Goal: Check status: Check status

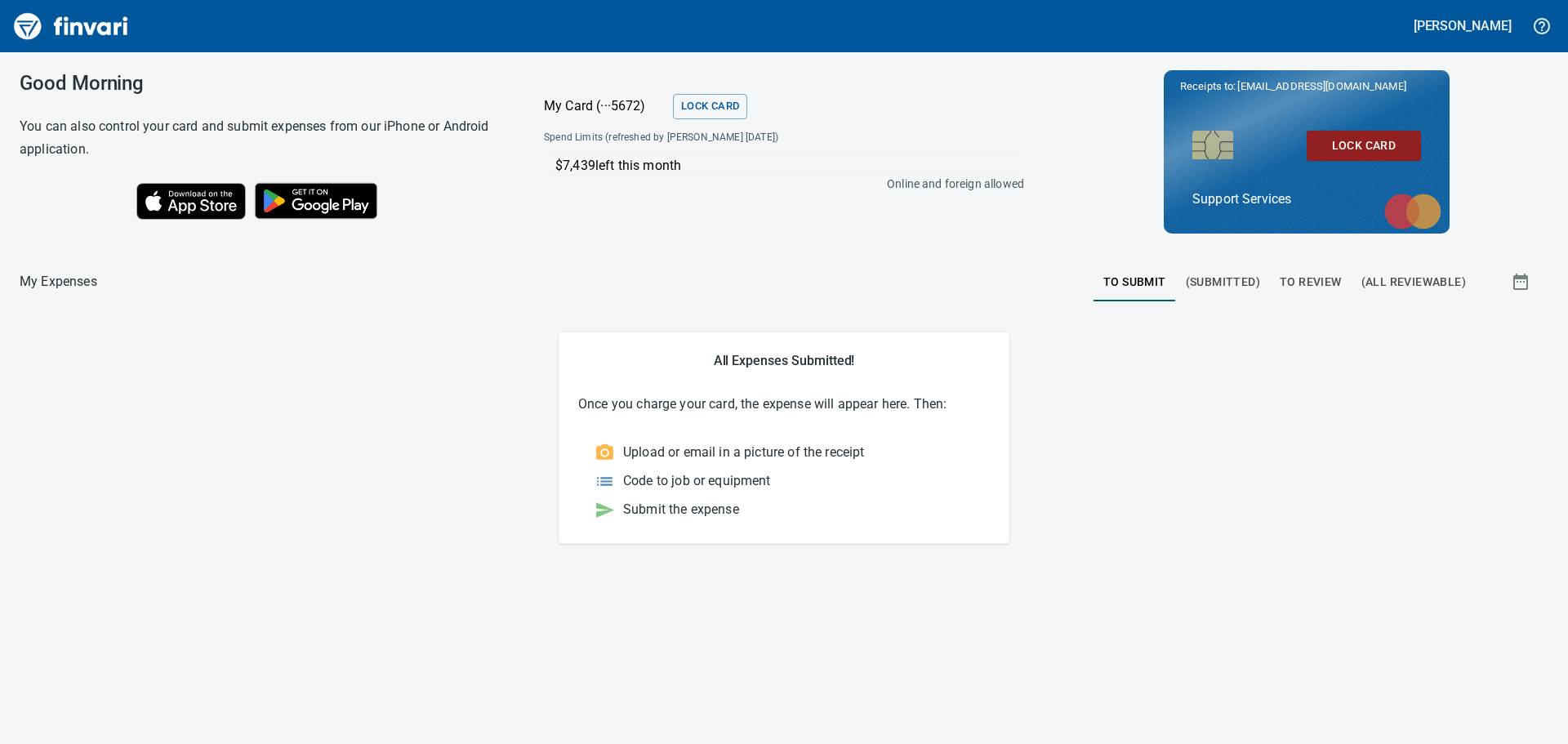
click at [1332, 272] on span "To Review" at bounding box center [1310, 282] width 62 height 20
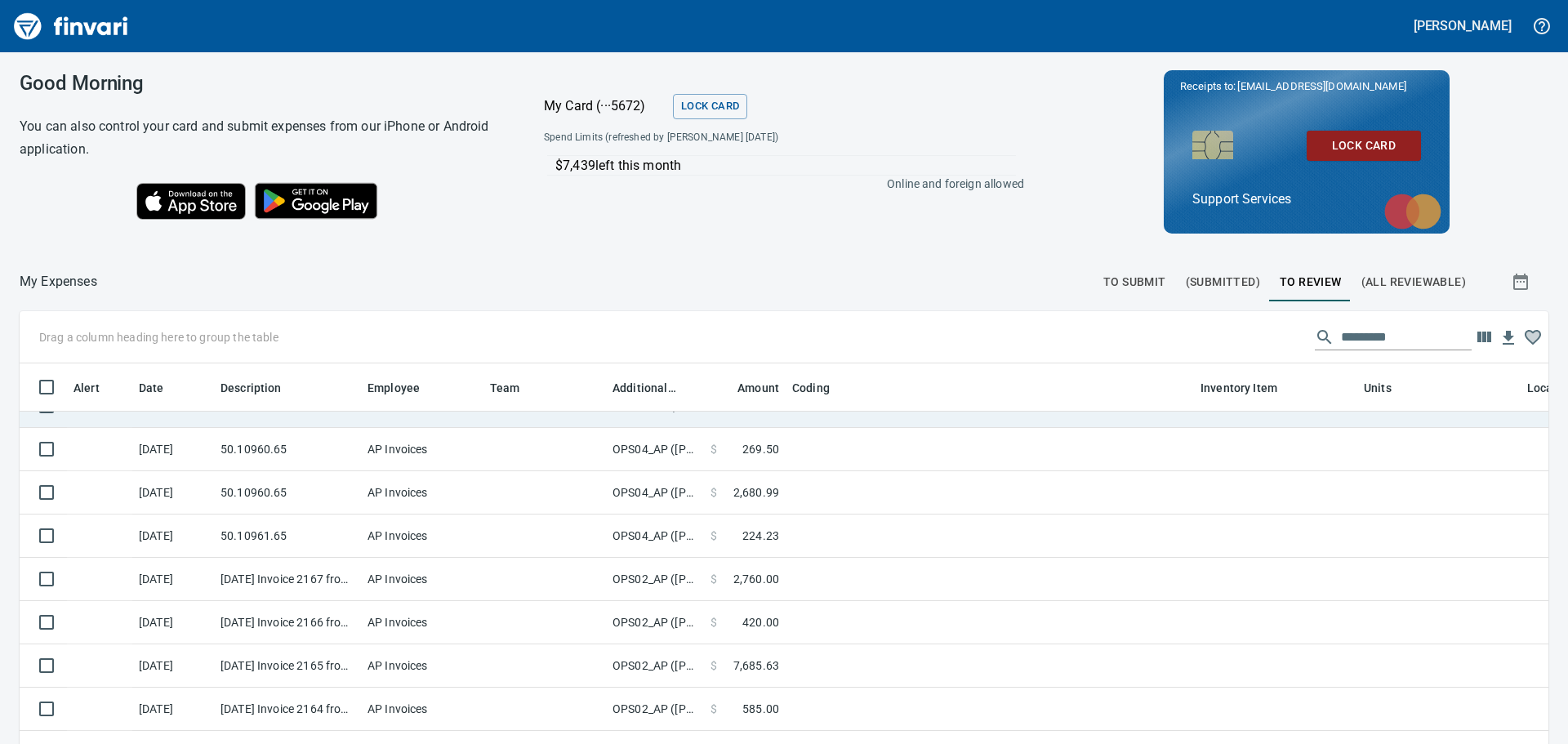
scroll to position [405, 0]
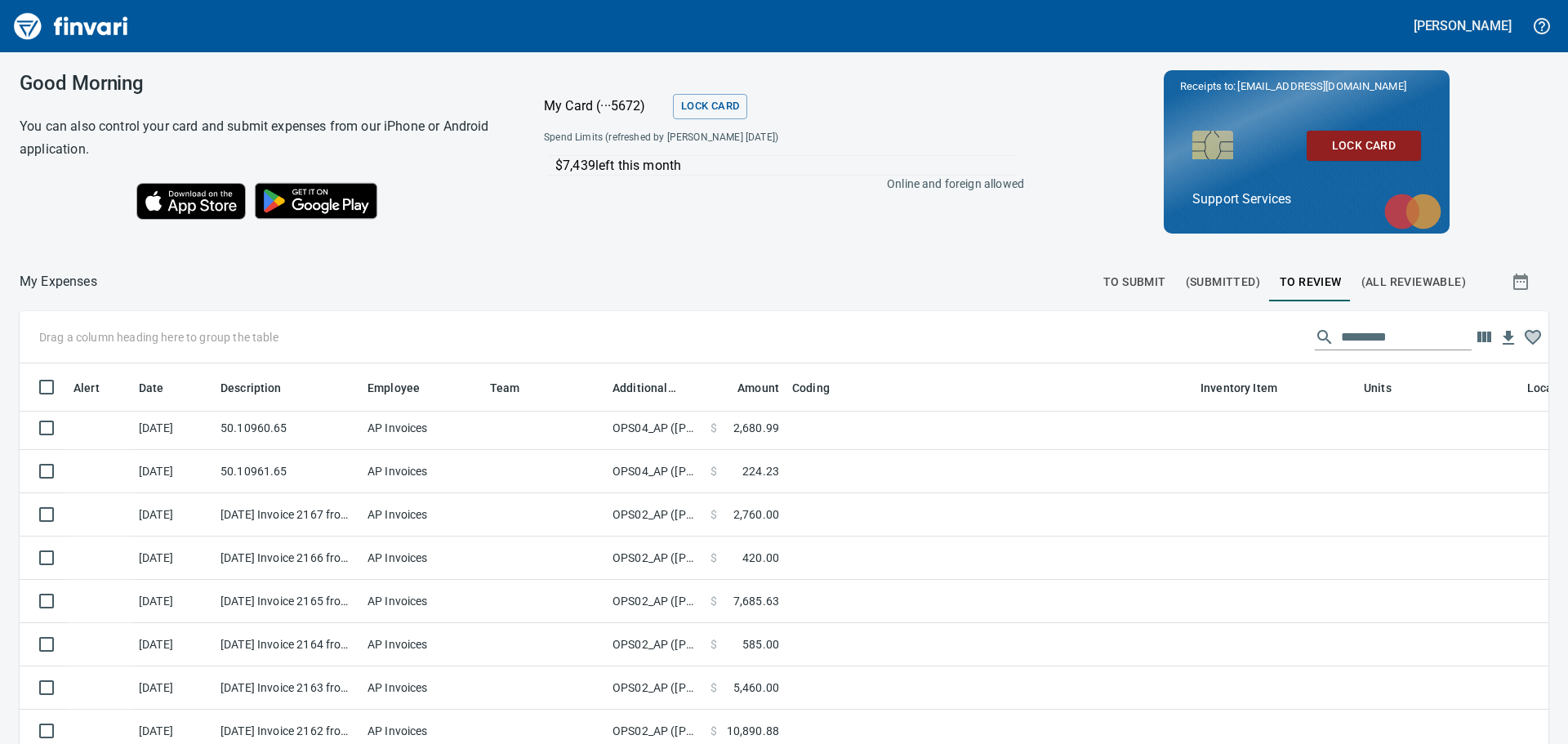
click at [1117, 281] on span "To Submit" at bounding box center [1135, 282] width 63 height 20
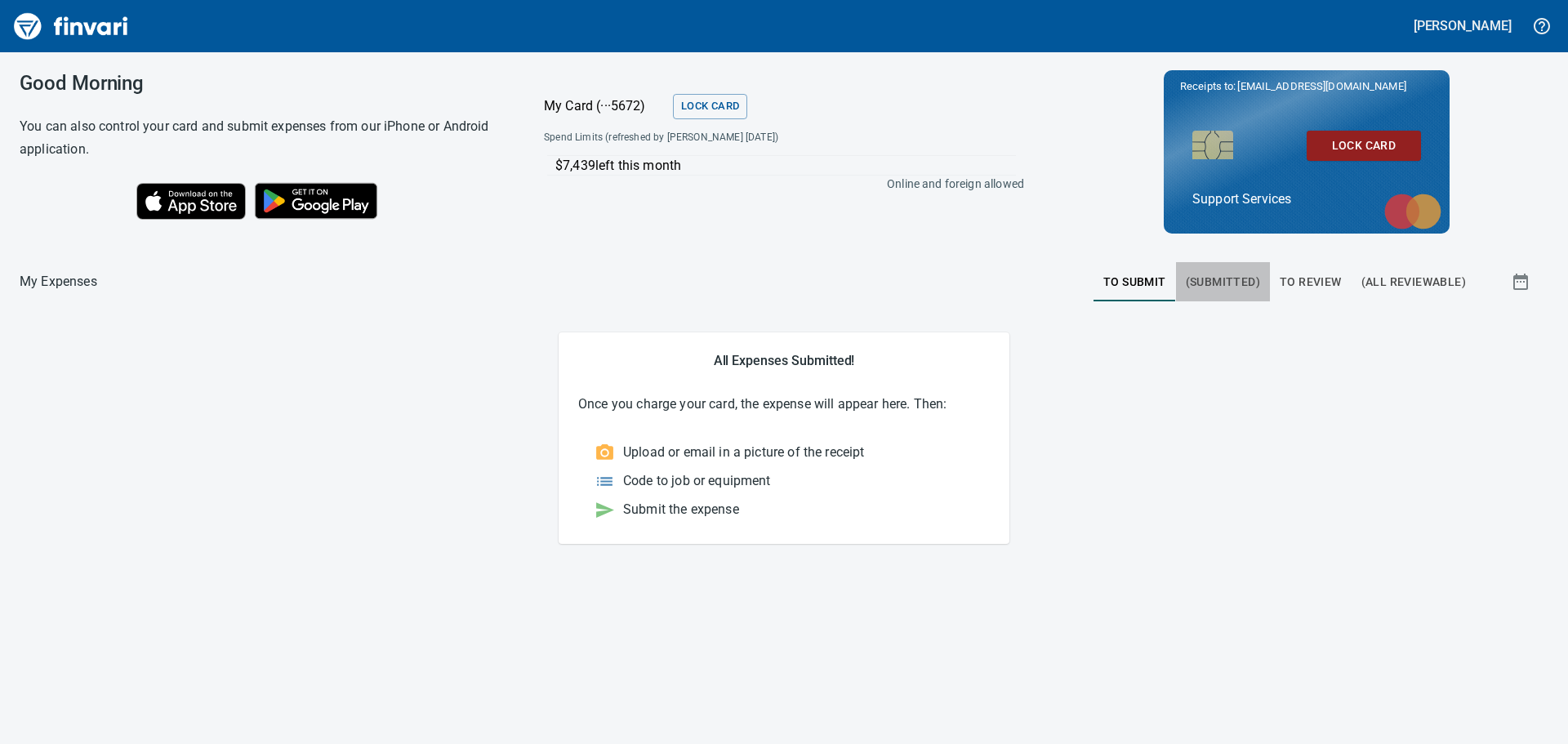
click at [1226, 274] on span "(Submitted)" at bounding box center [1223, 282] width 74 height 20
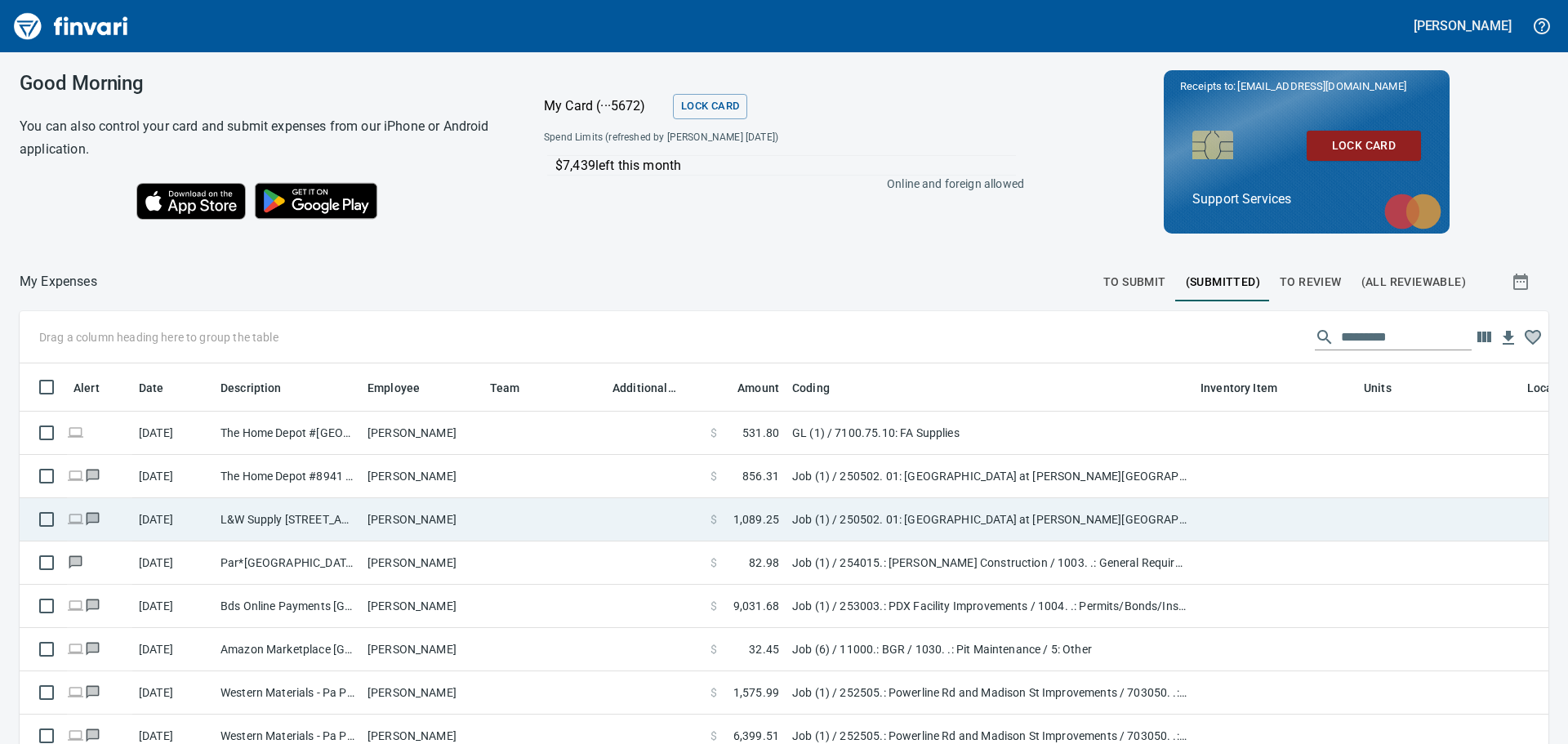
scroll to position [539, 1492]
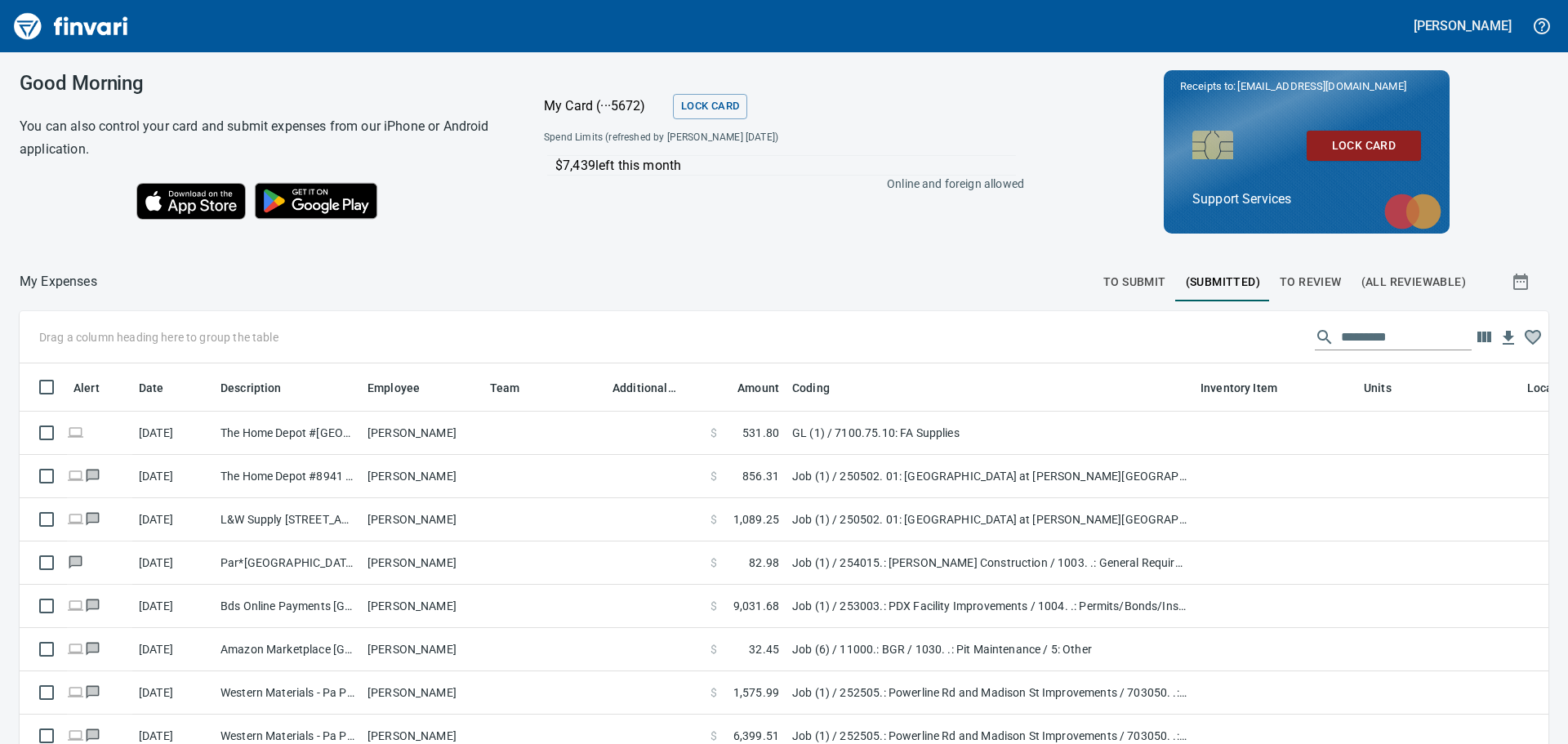
click at [1296, 270] on button "To Review" at bounding box center [1311, 282] width 82 height 39
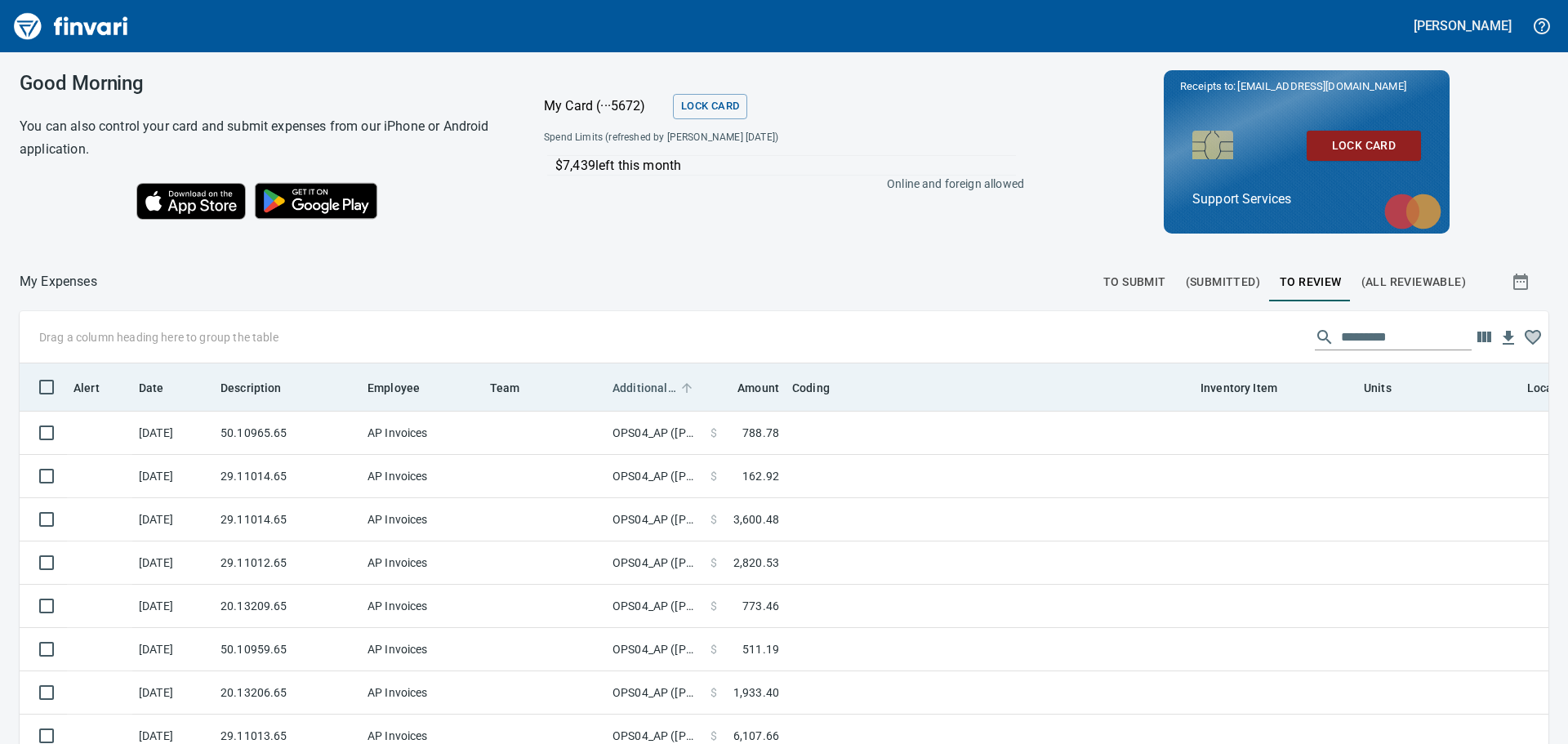
click at [650, 385] on span "Additional Reviewer" at bounding box center [644, 388] width 63 height 20
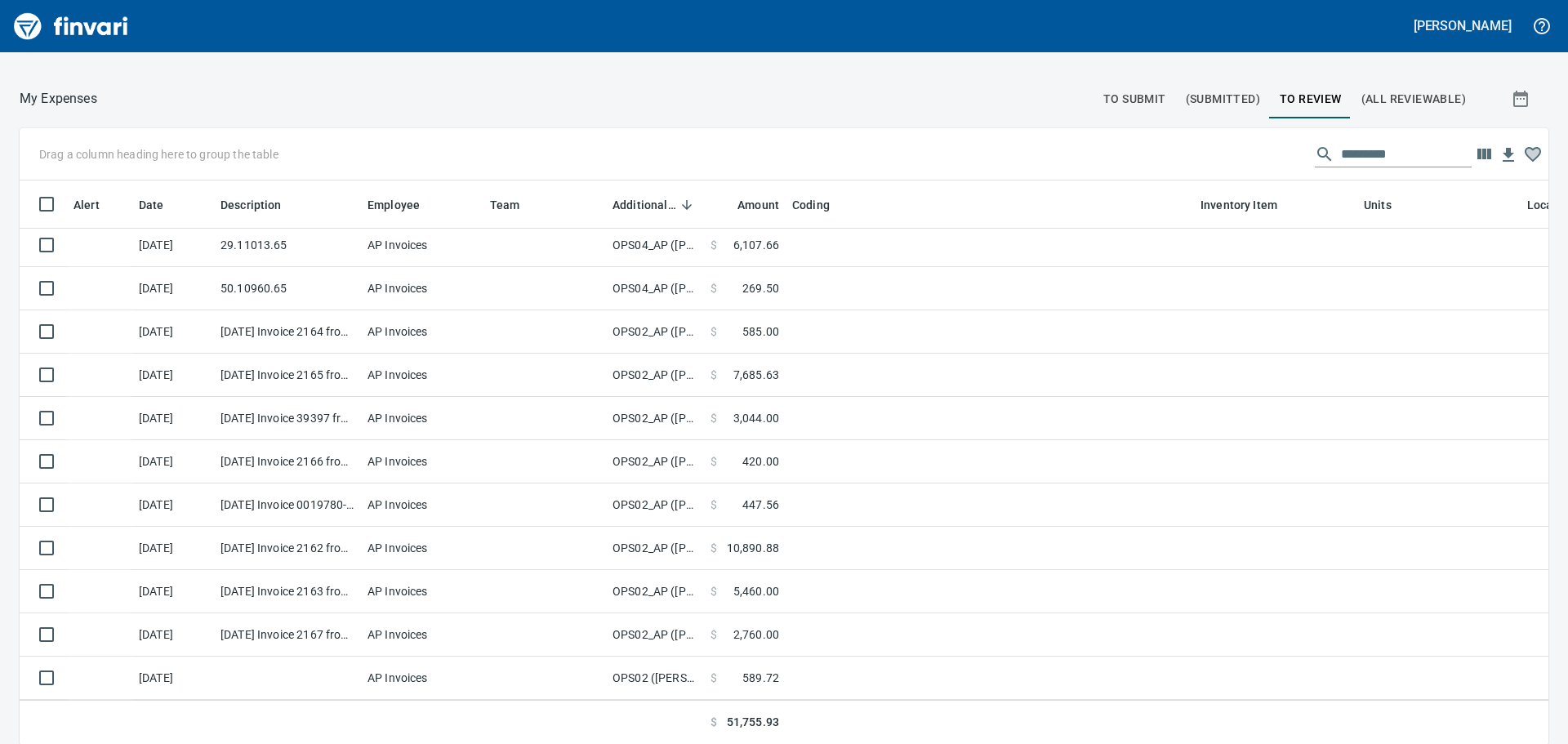
scroll to position [184, 0]
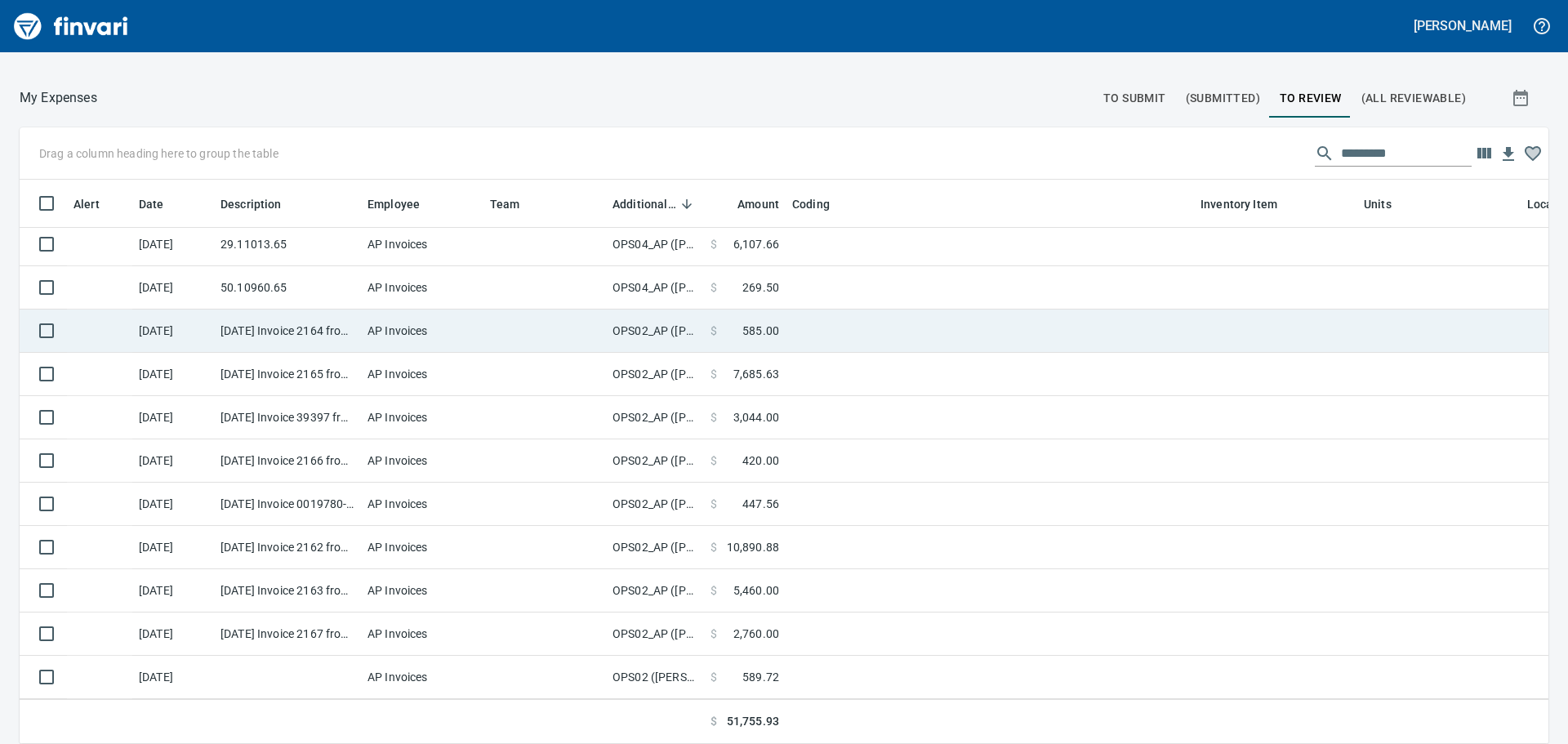
click at [788, 335] on td at bounding box center [990, 331] width 408 height 44
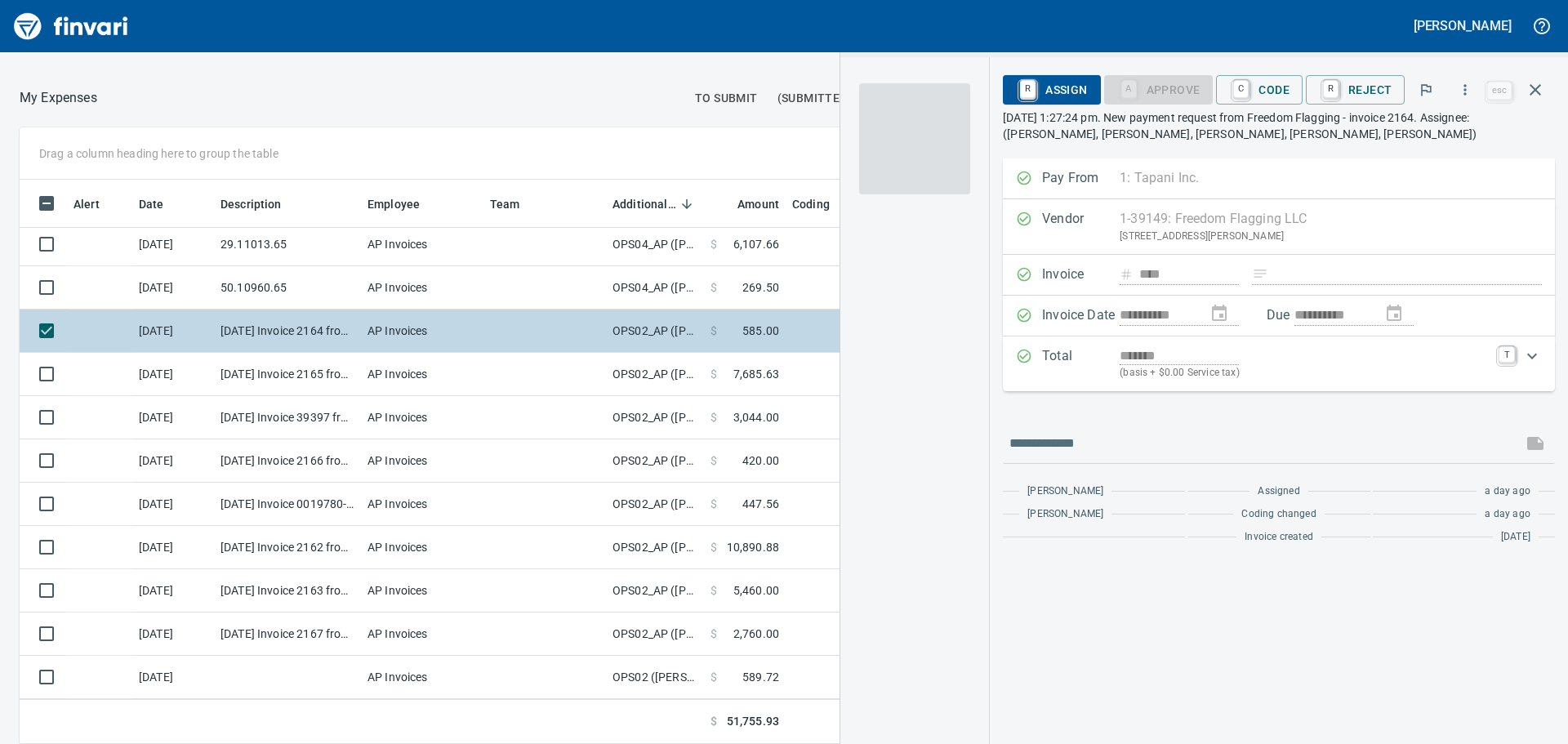
scroll to position [539, 1083]
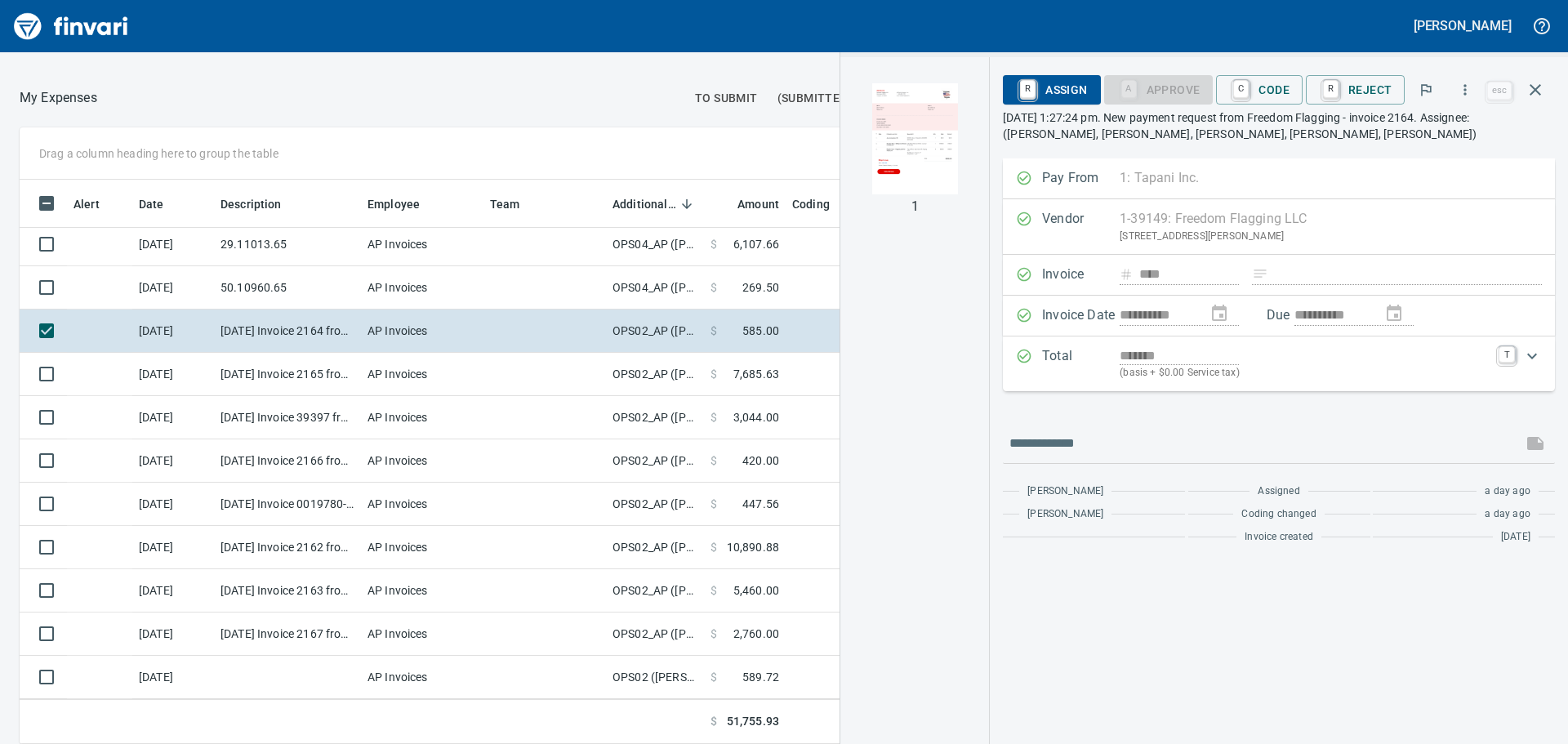
click at [948, 142] on img "button" at bounding box center [914, 139] width 111 height 111
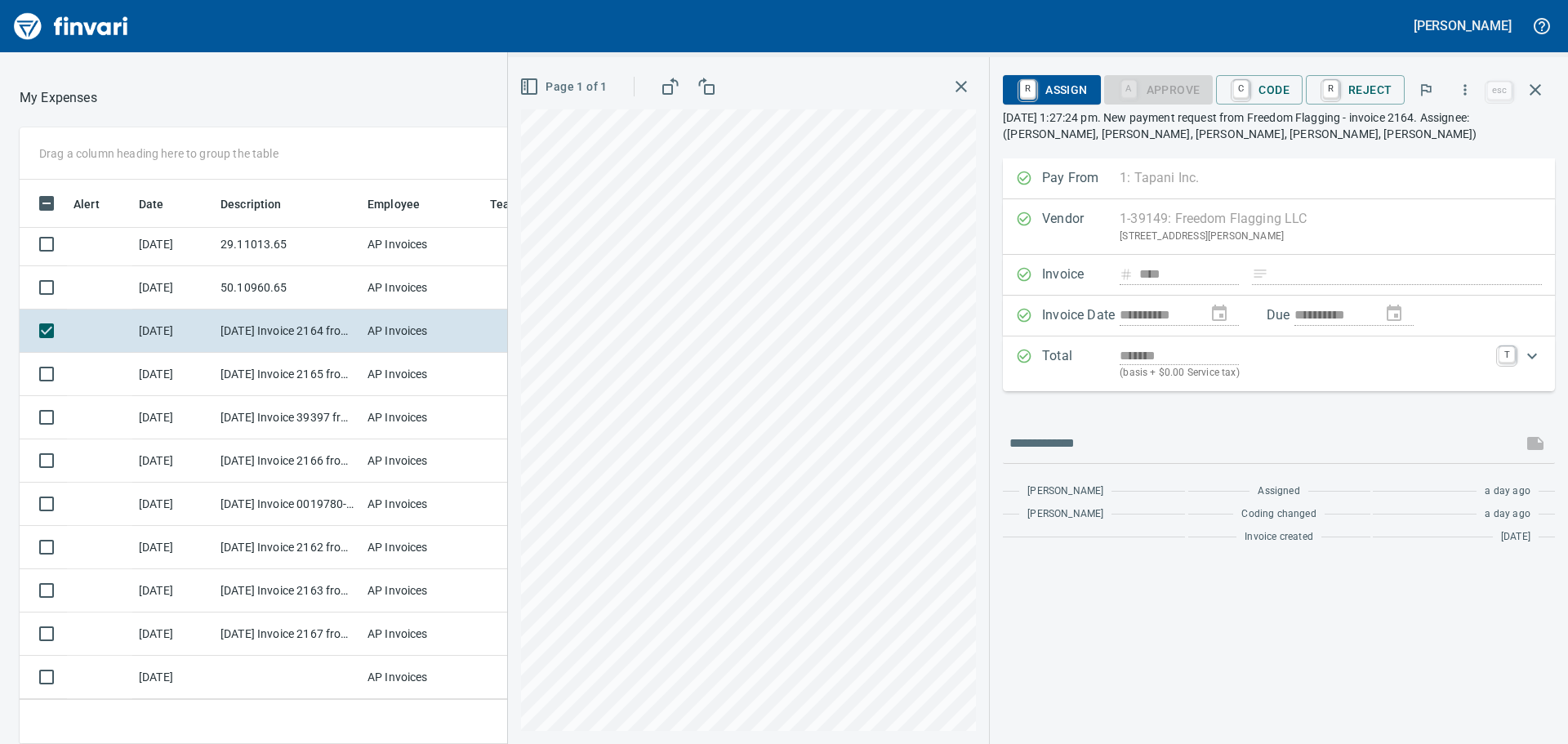
click at [957, 86] on icon "button" at bounding box center [961, 86] width 20 height 20
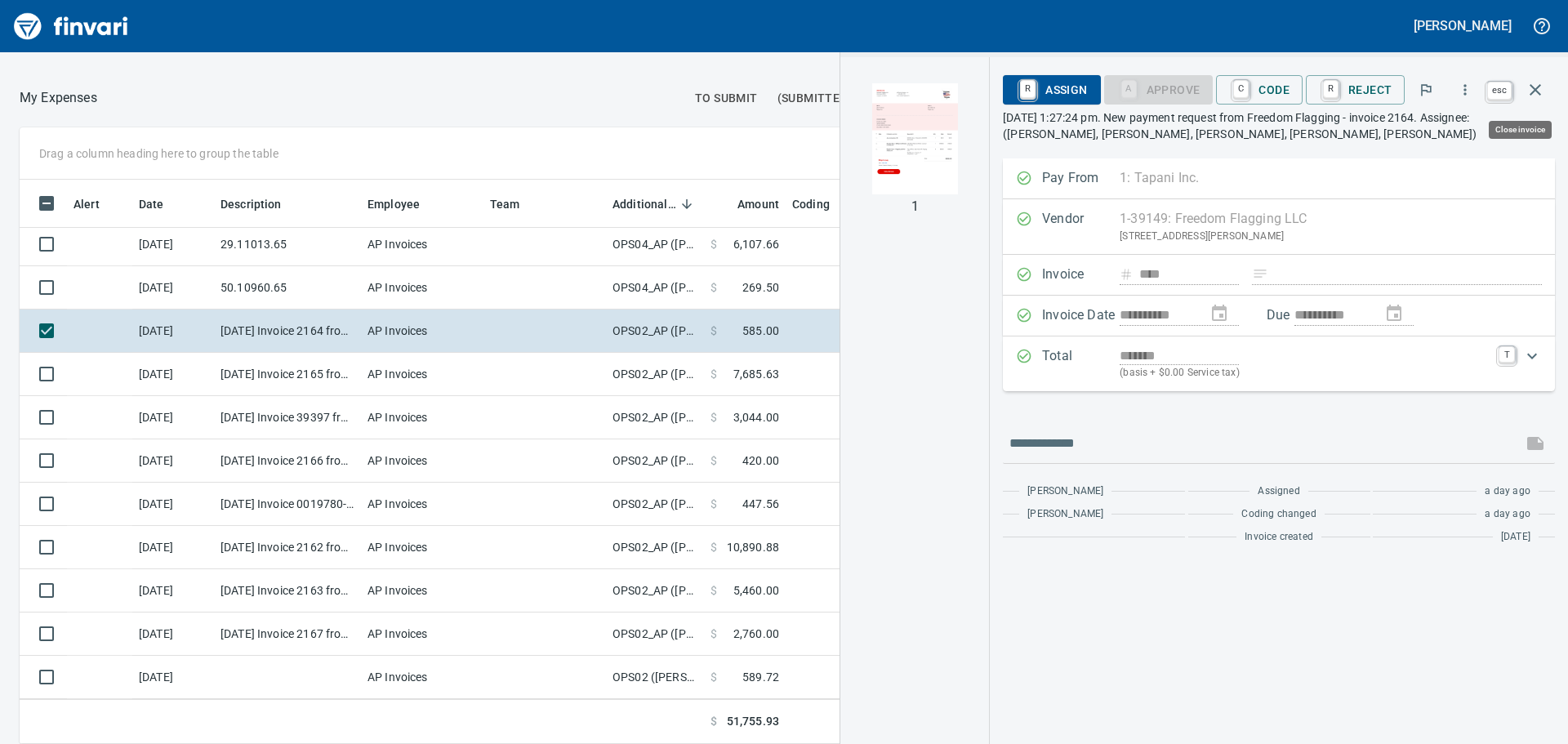
click at [1537, 89] on icon "button" at bounding box center [1535, 89] width 11 height 11
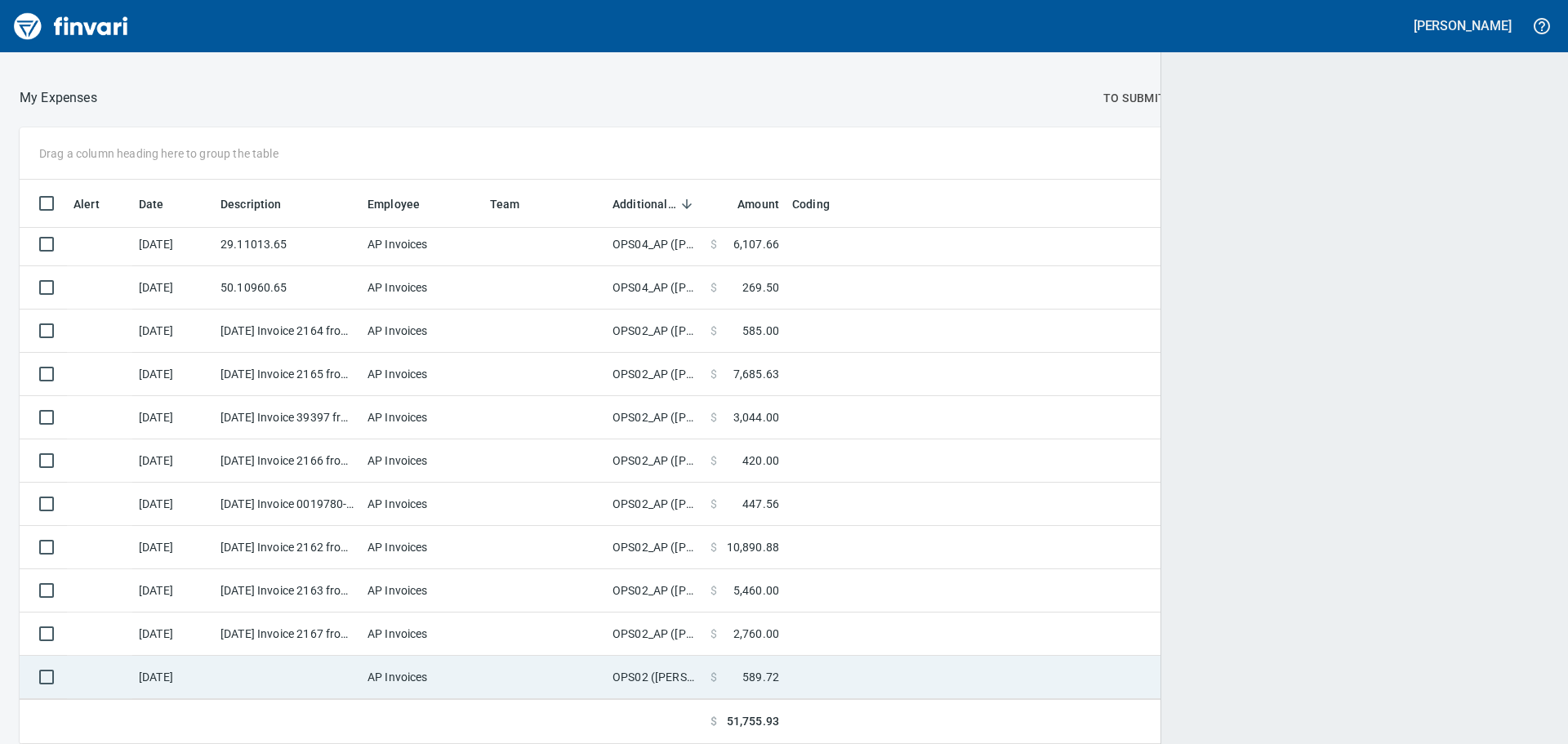
scroll to position [539, 1490]
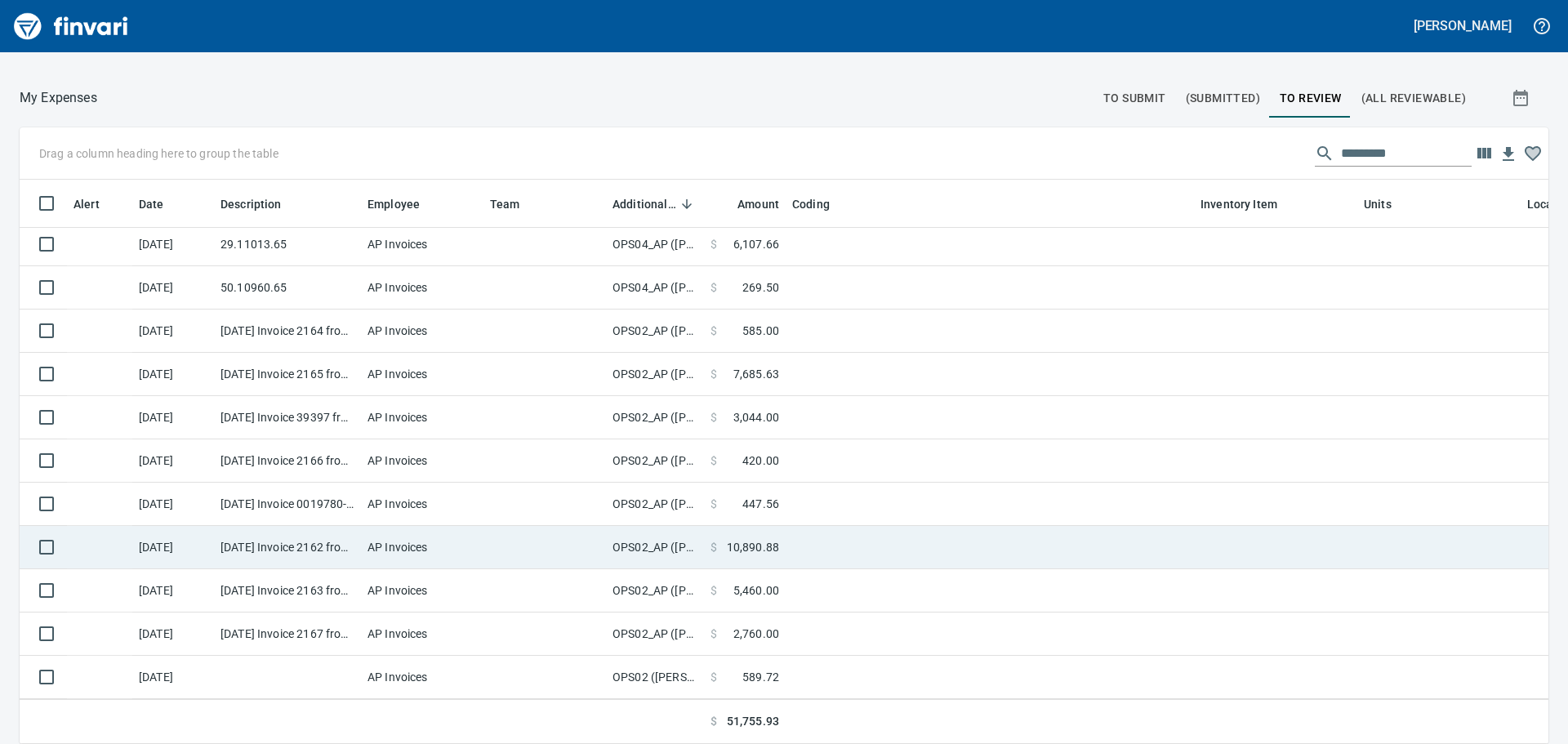
click at [876, 527] on td at bounding box center [990, 548] width 408 height 44
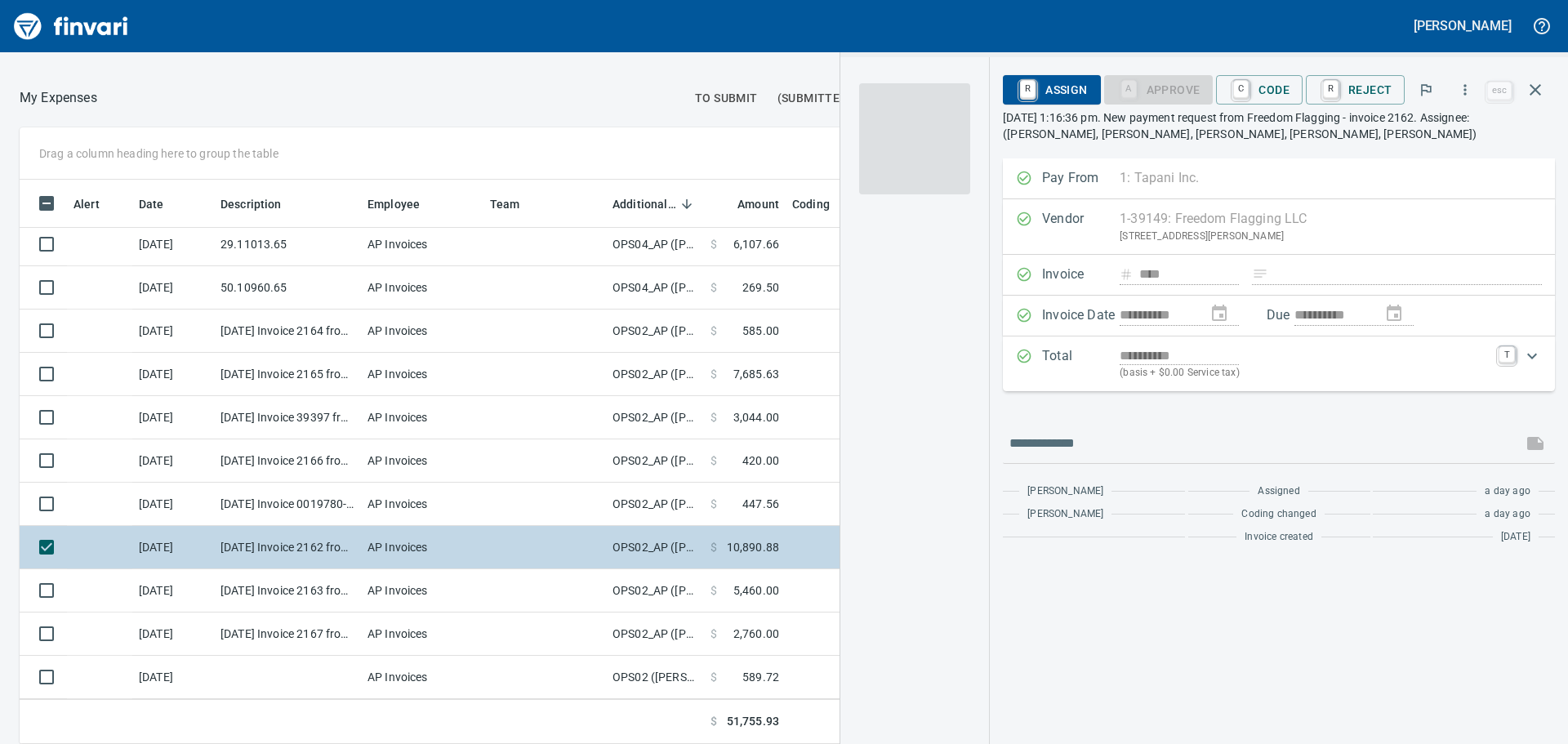
scroll to position [539, 1083]
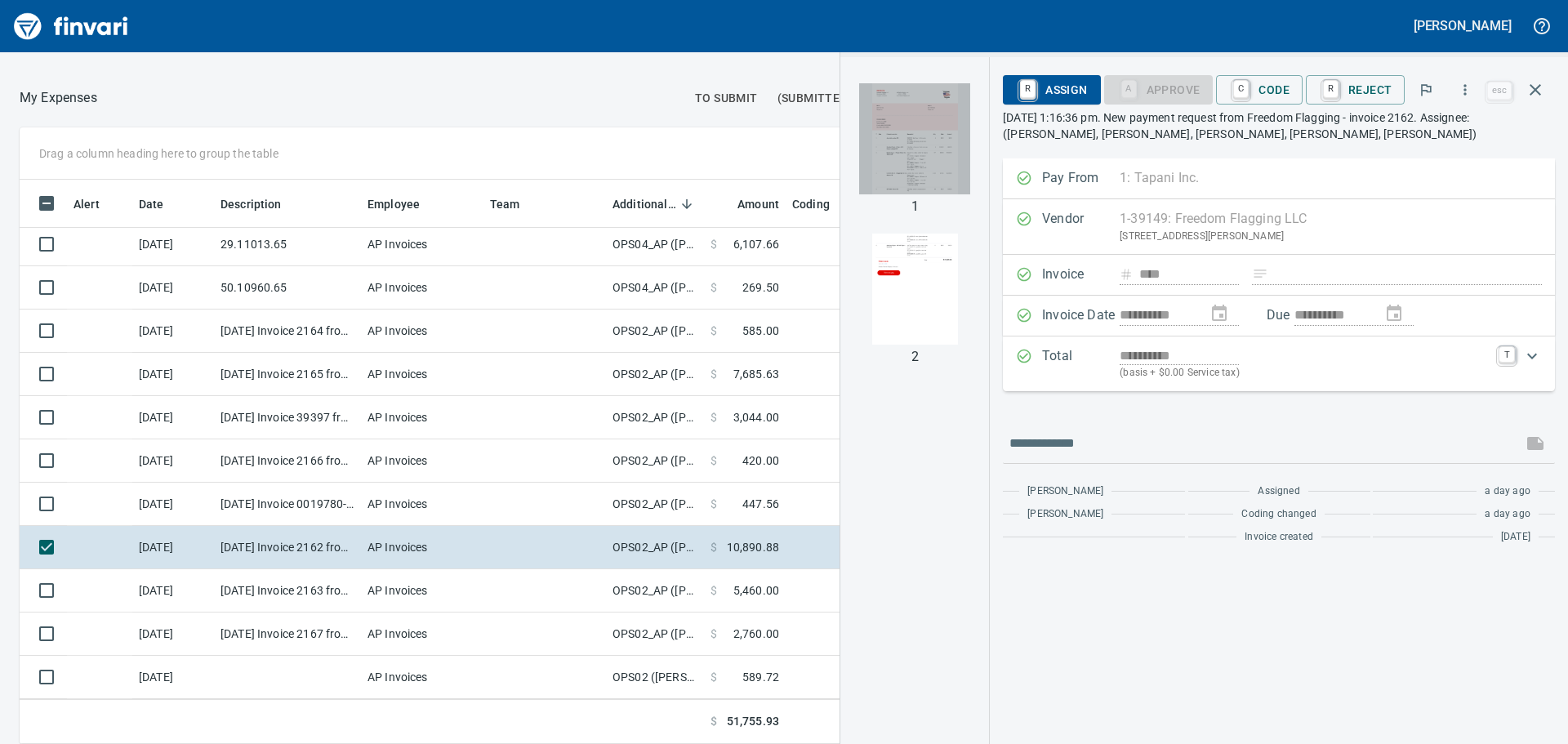
click at [947, 149] on img "button" at bounding box center [914, 139] width 111 height 111
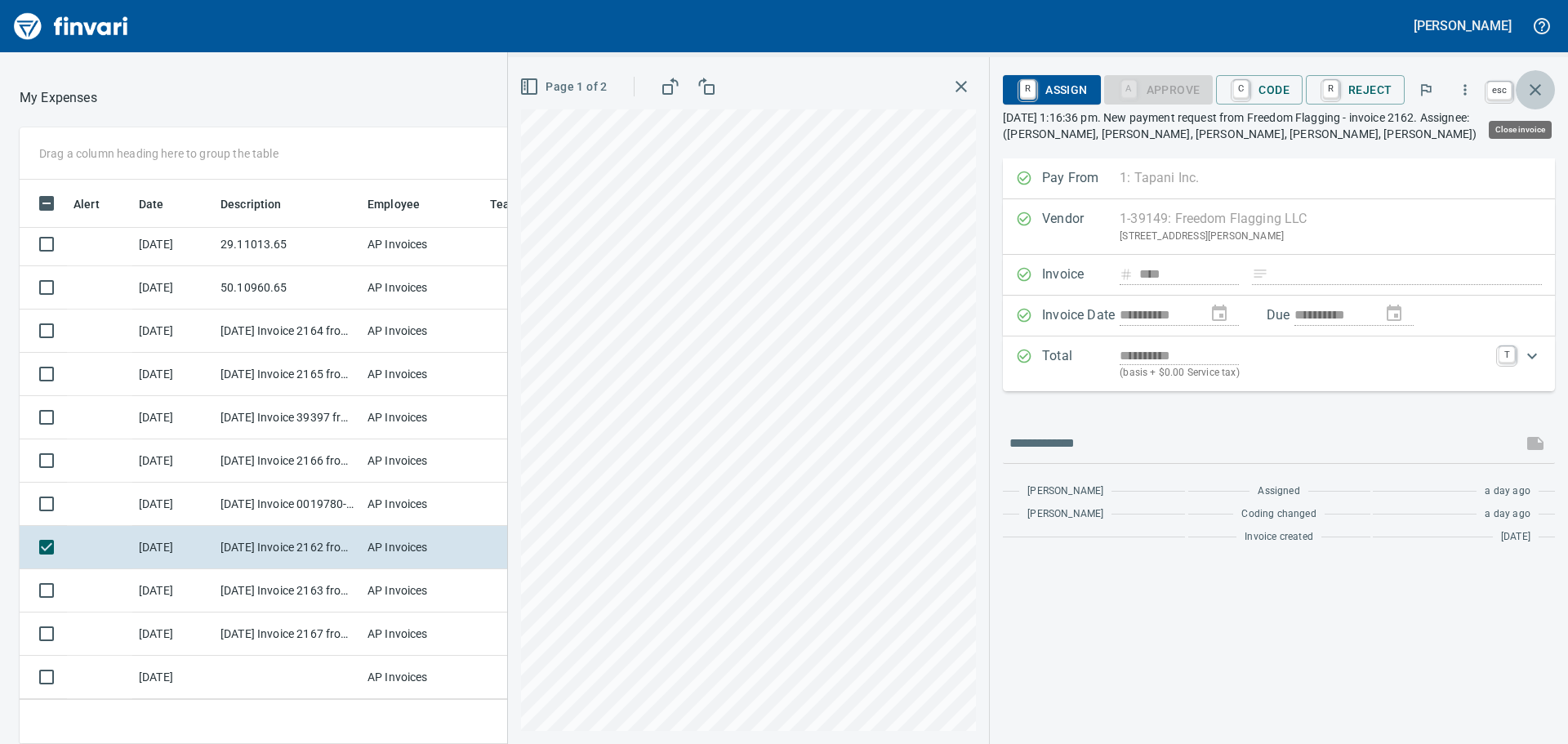
click at [1544, 88] on icon "button" at bounding box center [1535, 89] width 20 height 20
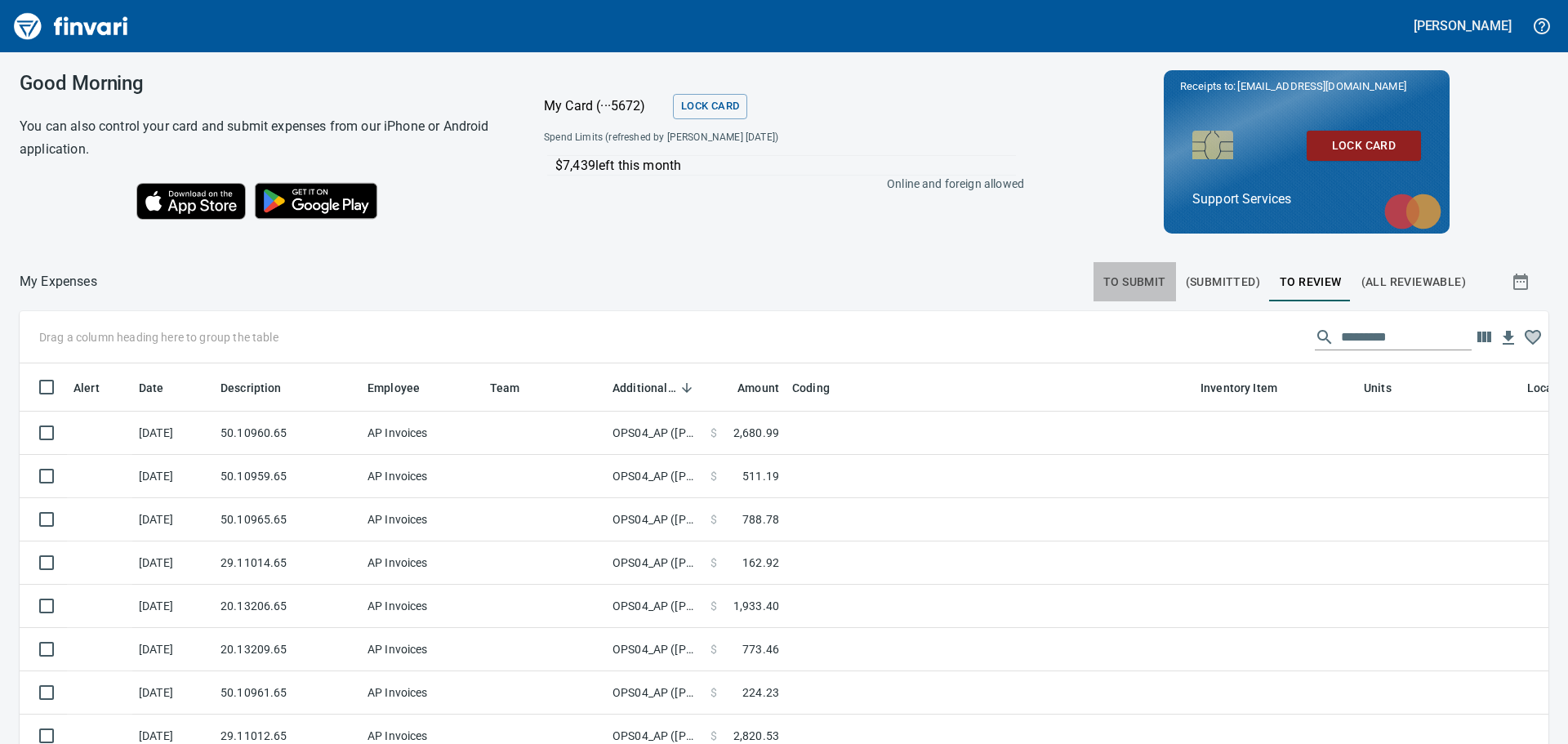
click at [1122, 291] on span "To Submit" at bounding box center [1135, 282] width 63 height 20
